Goal: Transaction & Acquisition: Purchase product/service

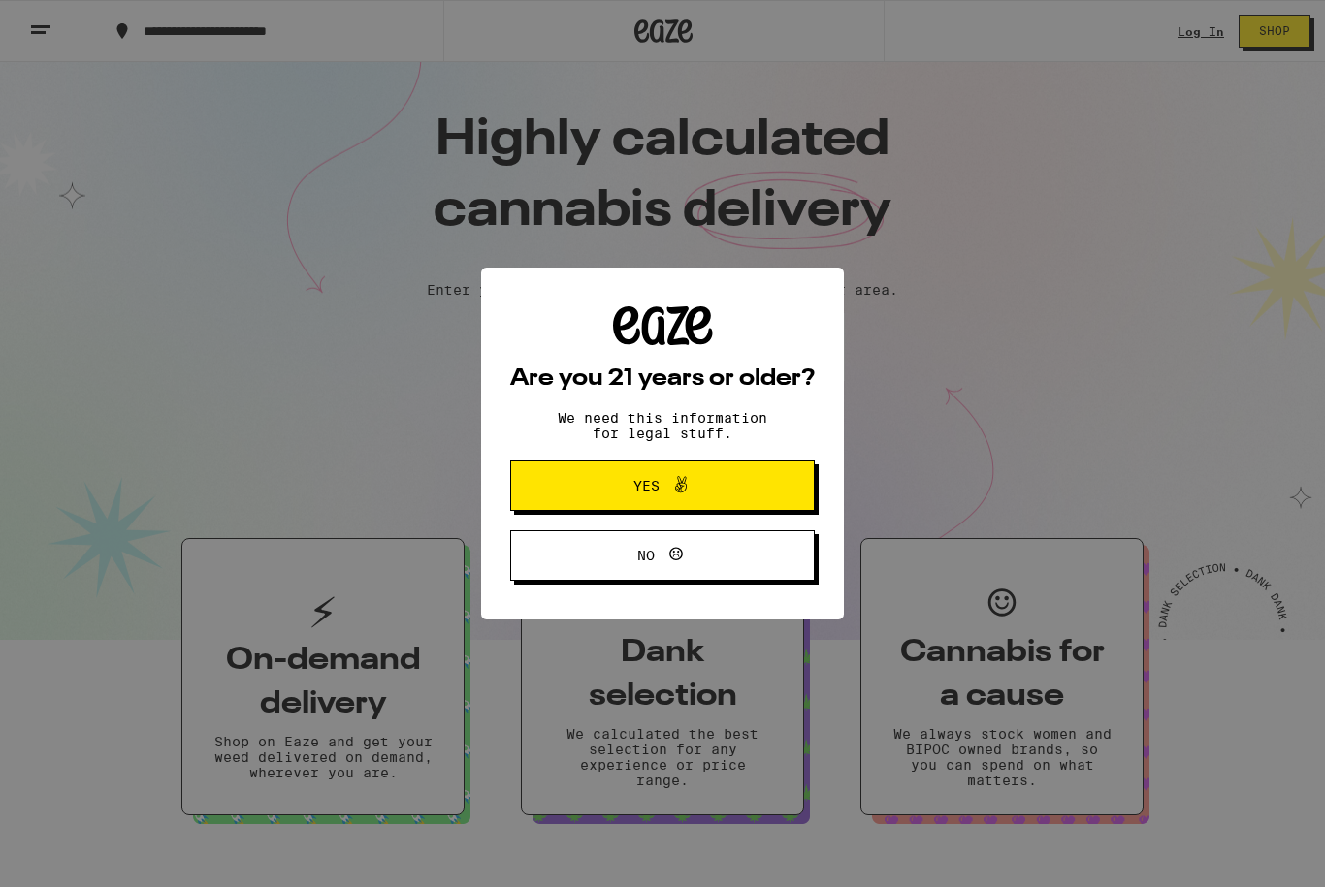
click at [684, 484] on icon at bounding box center [680, 484] width 23 height 23
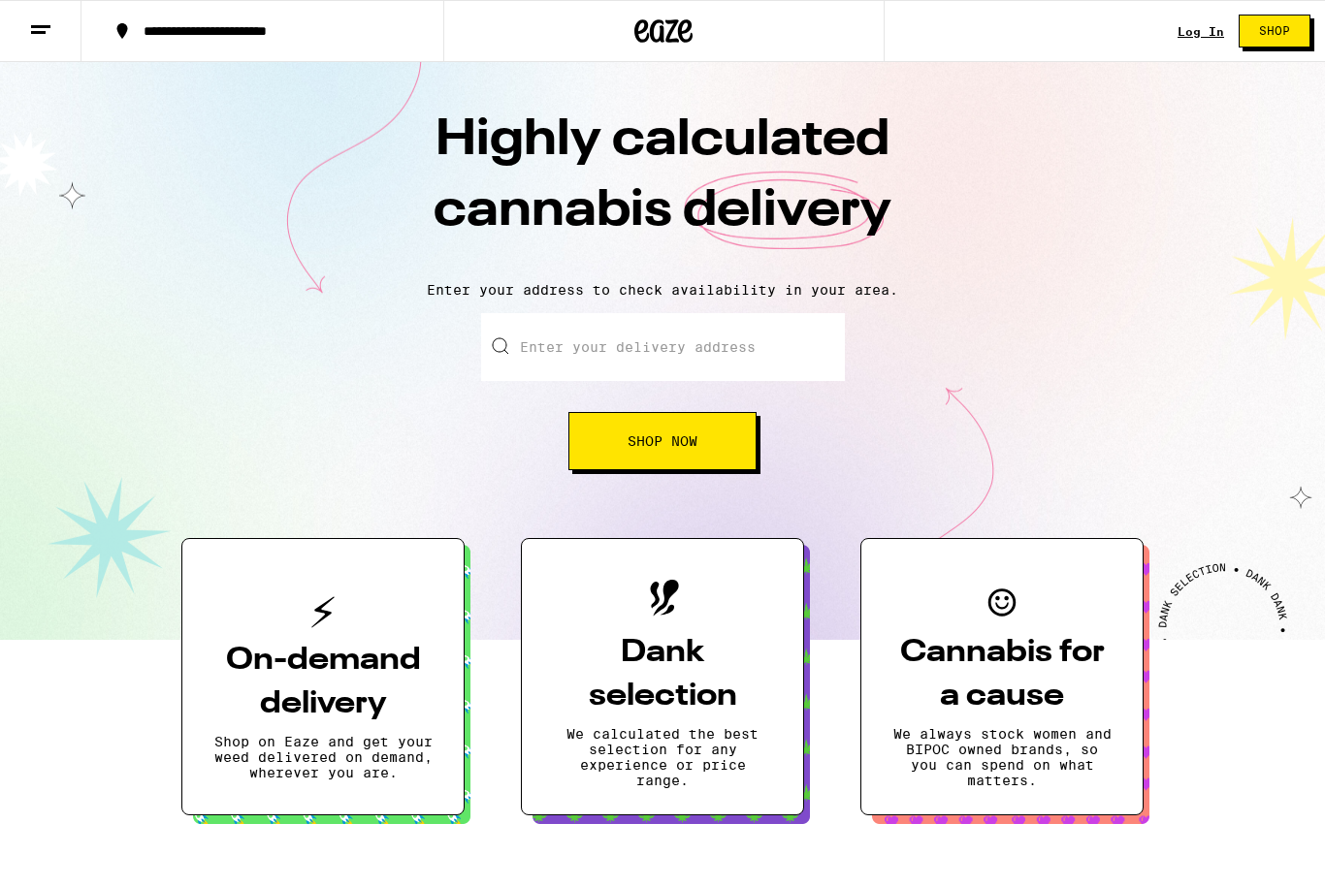
click at [679, 346] on input "Enter your delivery address" at bounding box center [663, 347] width 364 height 68
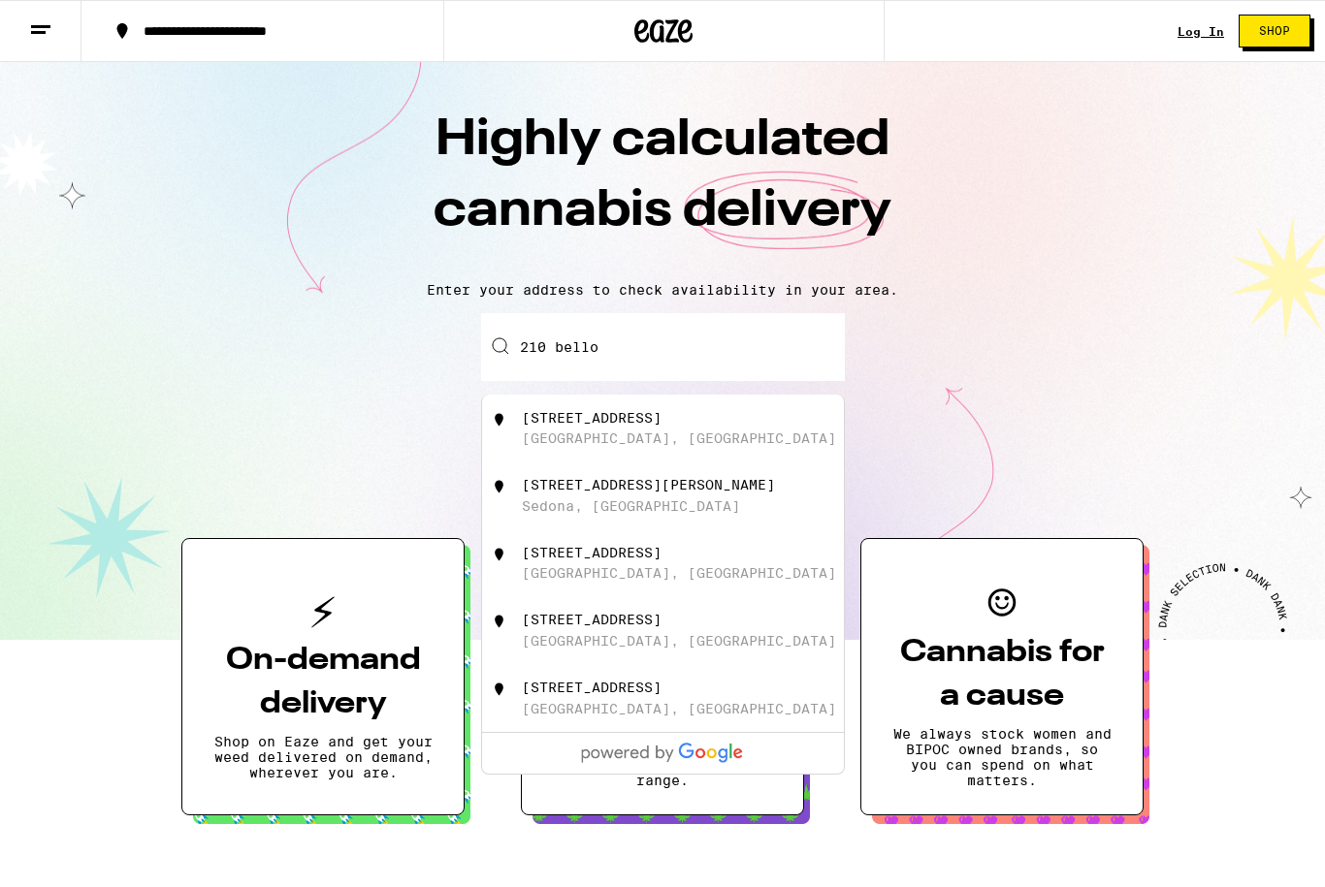
click at [602, 419] on div "[STREET_ADDRESS]" at bounding box center [592, 418] width 140 height 16
type input "[STREET_ADDRESS]"
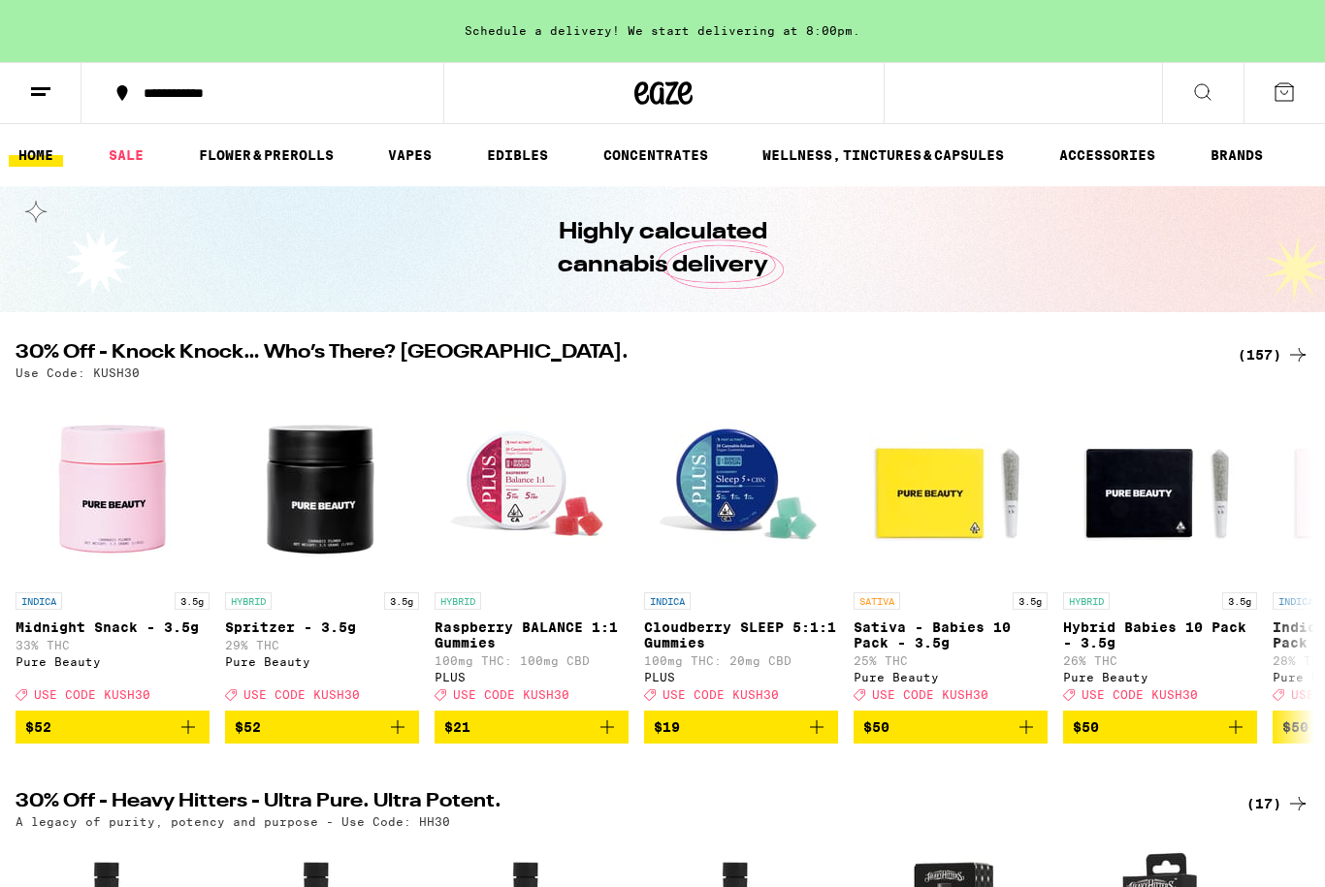
click at [536, 156] on link "EDIBLES" at bounding box center [517, 155] width 81 height 23
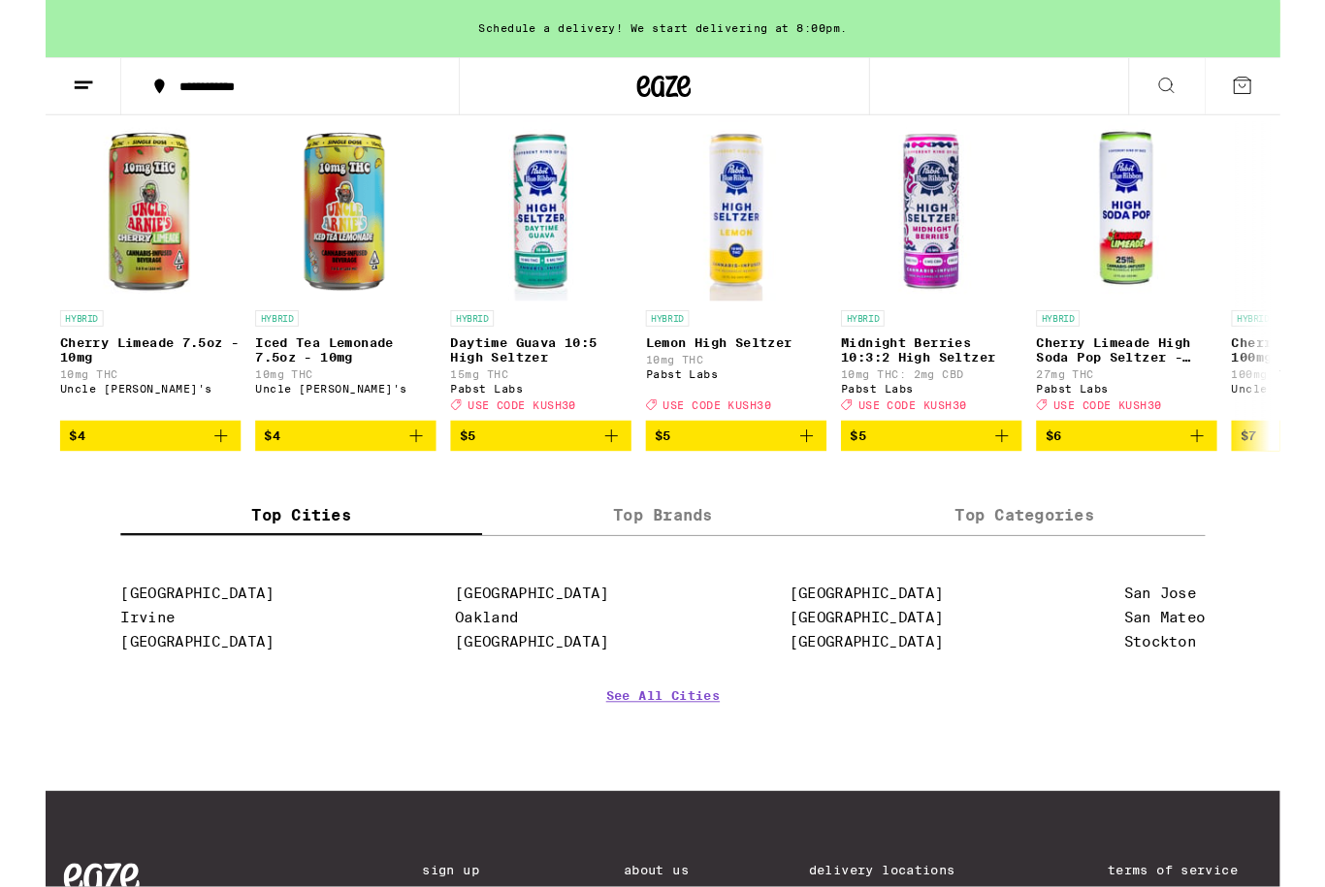
scroll to position [1155, 0]
